Goal: Task Accomplishment & Management: Use online tool/utility

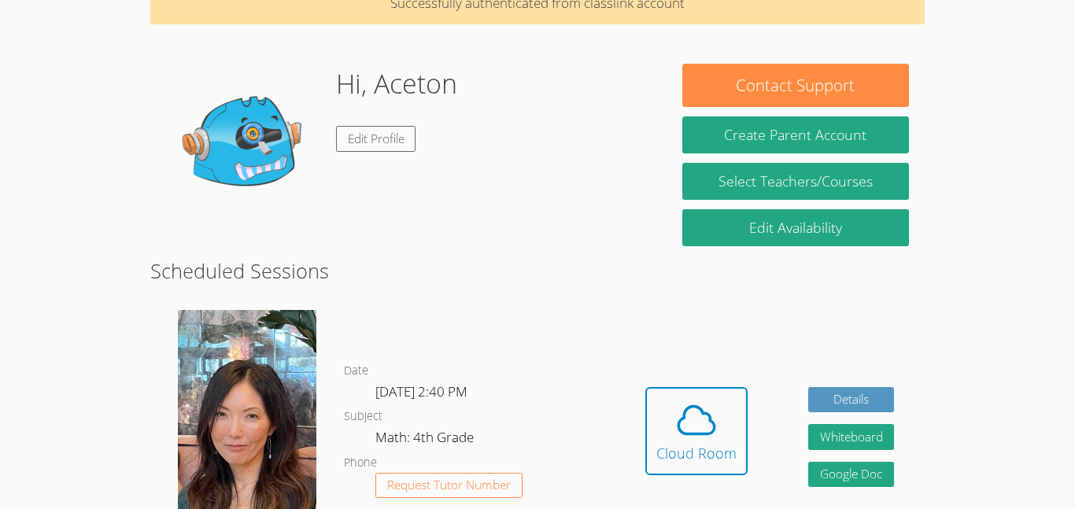
scroll to position [89, 0]
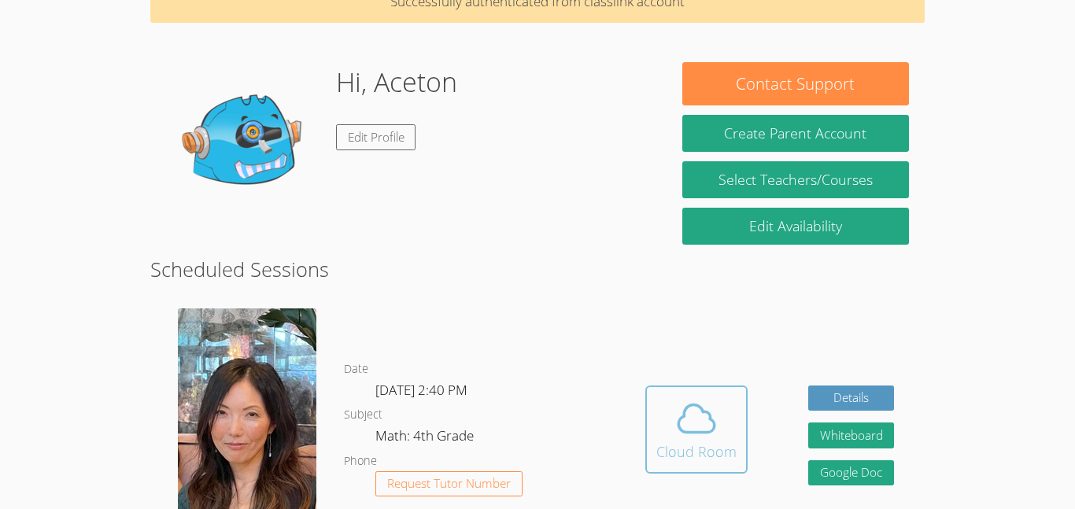
click at [718, 429] on span at bounding box center [696, 419] width 80 height 44
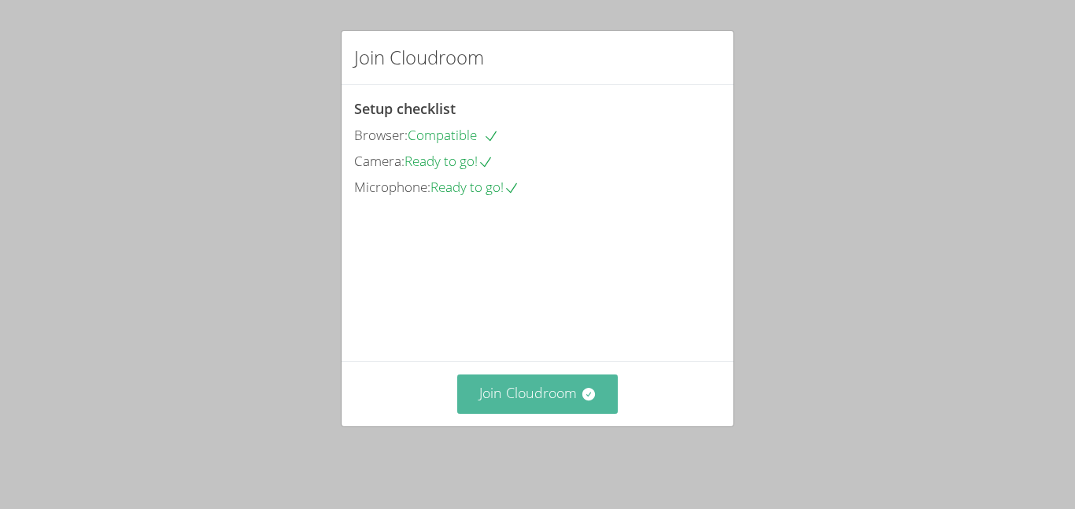
click at [589, 401] on icon at bounding box center [587, 394] width 13 height 13
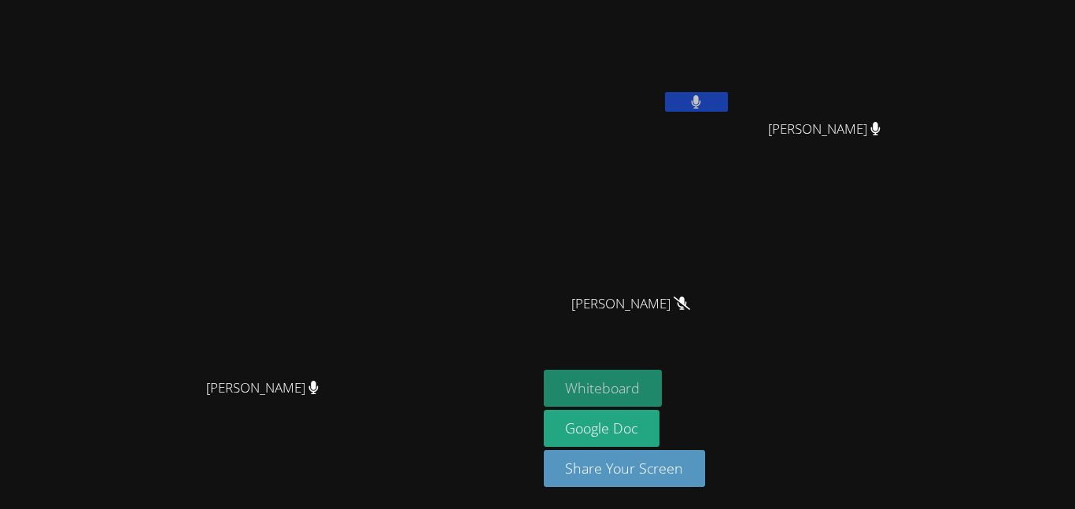
click at [663, 374] on button "Whiteboard" at bounding box center [603, 388] width 119 height 37
click at [728, 109] on button at bounding box center [696, 102] width 63 height 20
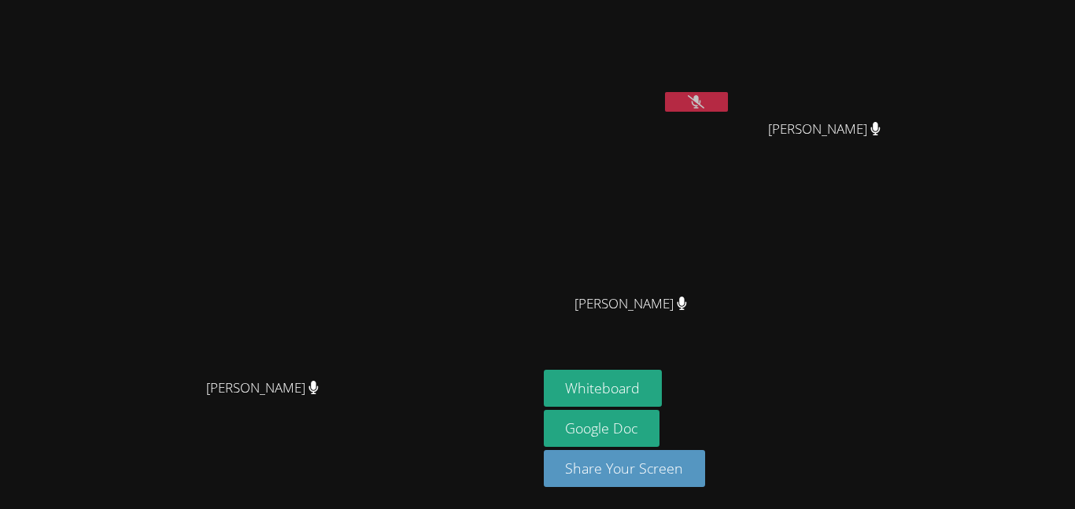
click at [728, 108] on button at bounding box center [696, 102] width 63 height 20
click at [728, 102] on button at bounding box center [696, 102] width 63 height 20
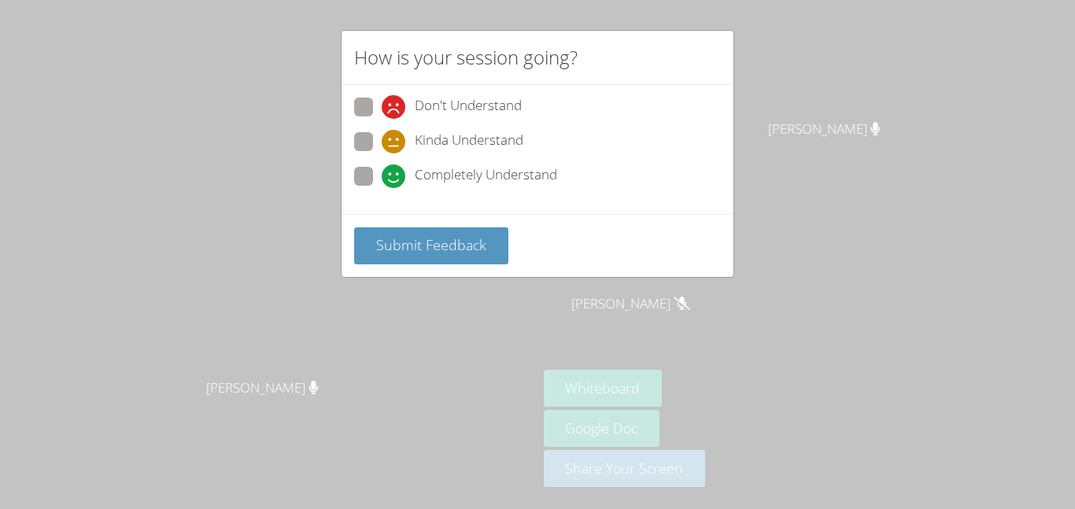
click at [424, 180] on span "Completely Understand" at bounding box center [486, 176] width 142 height 24
click at [395, 180] on input "Completely Understand" at bounding box center [388, 173] width 13 height 13
radio input "true"
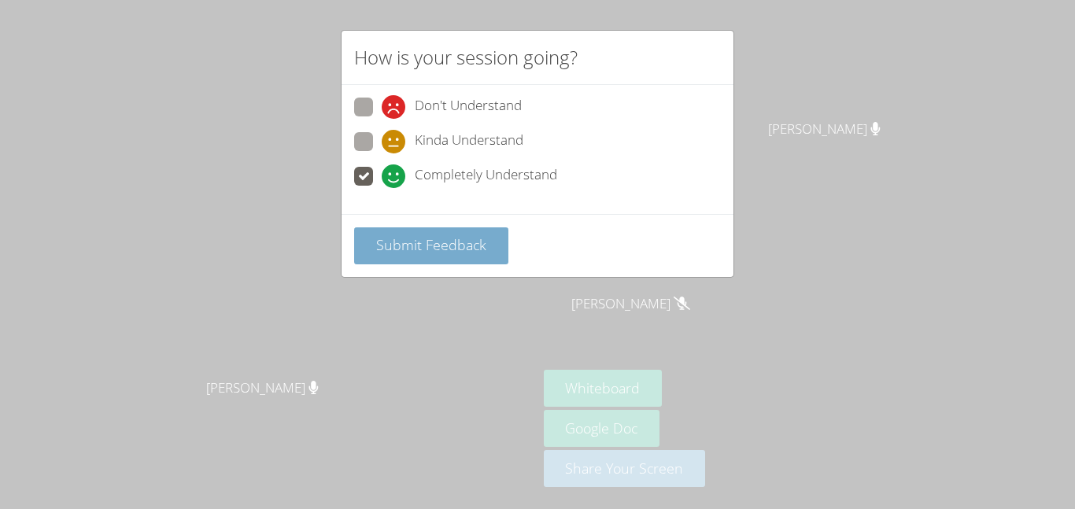
click at [440, 260] on button "Submit Feedback" at bounding box center [431, 245] width 154 height 37
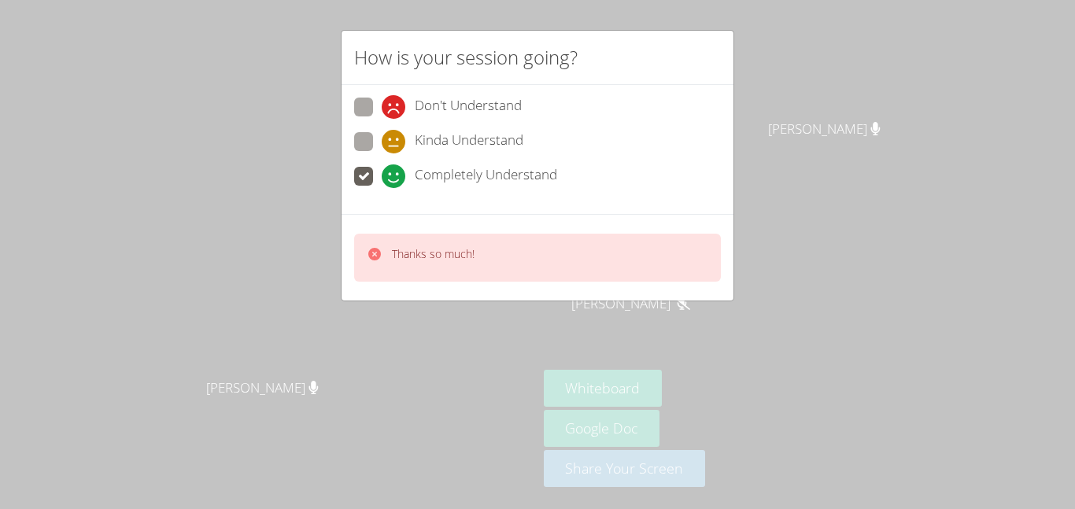
click at [460, 263] on div "Thanks so much!" at bounding box center [433, 257] width 83 height 23
click at [502, 291] on div "Thanks so much!" at bounding box center [538, 257] width 392 height 87
click at [506, 268] on div "Thanks so much!" at bounding box center [537, 258] width 367 height 48
click at [519, 253] on div "Thanks so much!" at bounding box center [537, 258] width 367 height 48
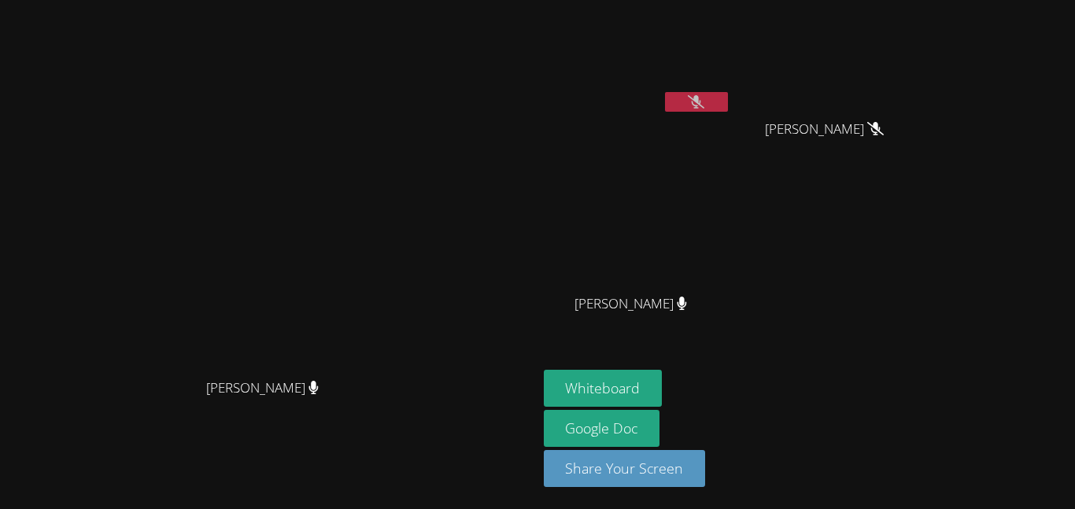
click at [728, 110] on button at bounding box center [696, 102] width 63 height 20
click at [728, 108] on button at bounding box center [696, 102] width 63 height 20
